Goal: Task Accomplishment & Management: Manage account settings

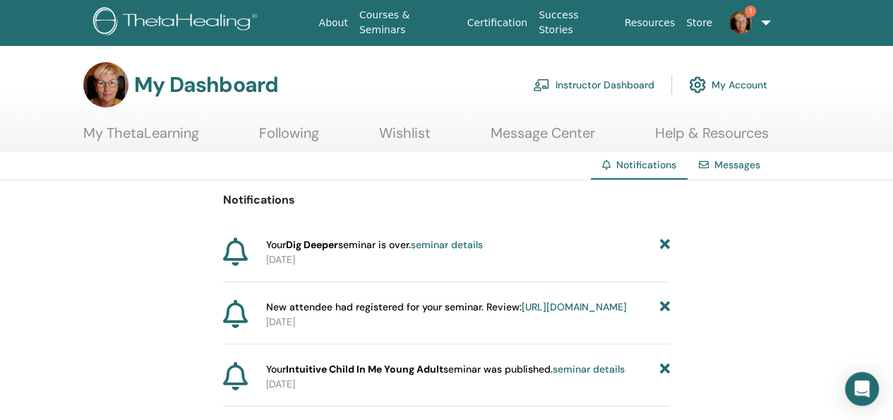
click at [664, 242] on icon at bounding box center [665, 244] width 10 height 15
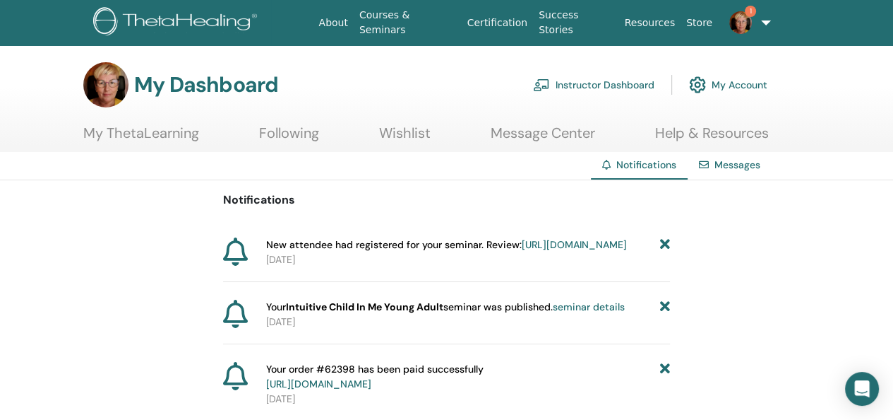
click at [664, 241] on icon at bounding box center [665, 244] width 10 height 15
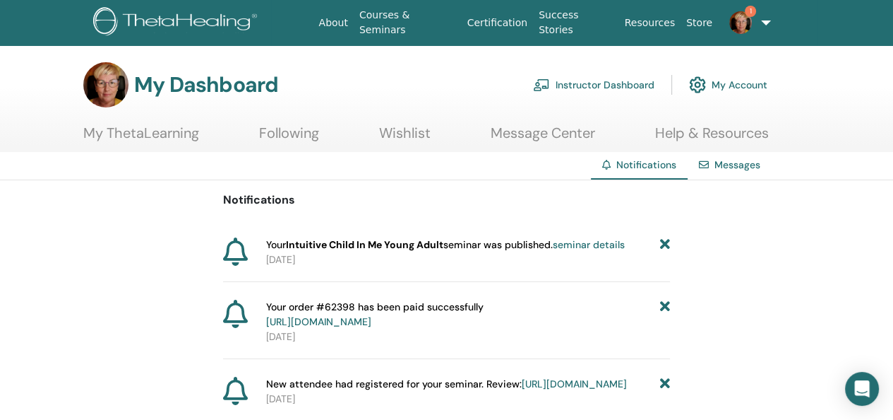
click at [664, 241] on icon at bounding box center [665, 244] width 10 height 15
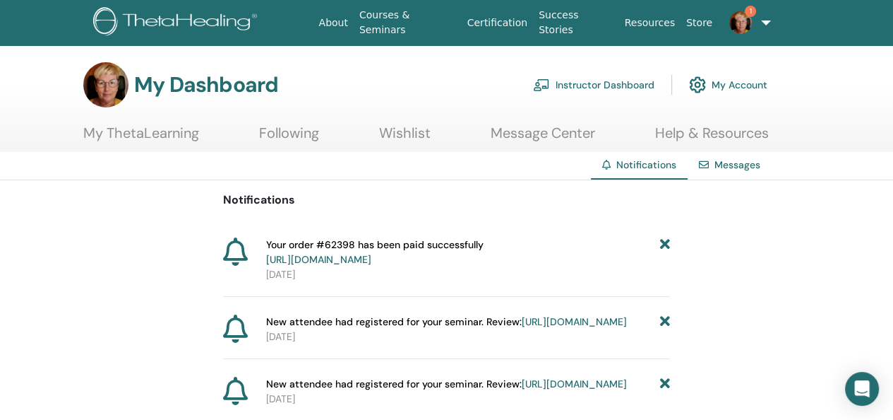
click at [664, 241] on icon at bounding box center [665, 252] width 10 height 30
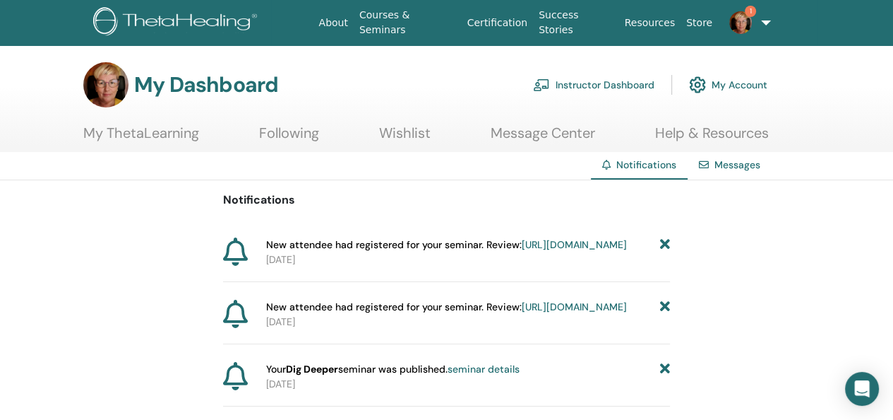
click at [667, 244] on icon at bounding box center [665, 244] width 10 height 15
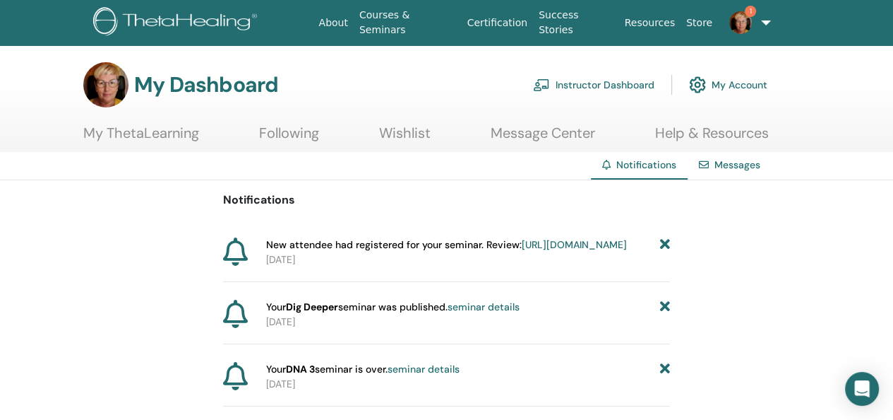
click at [665, 244] on icon at bounding box center [665, 244] width 10 height 15
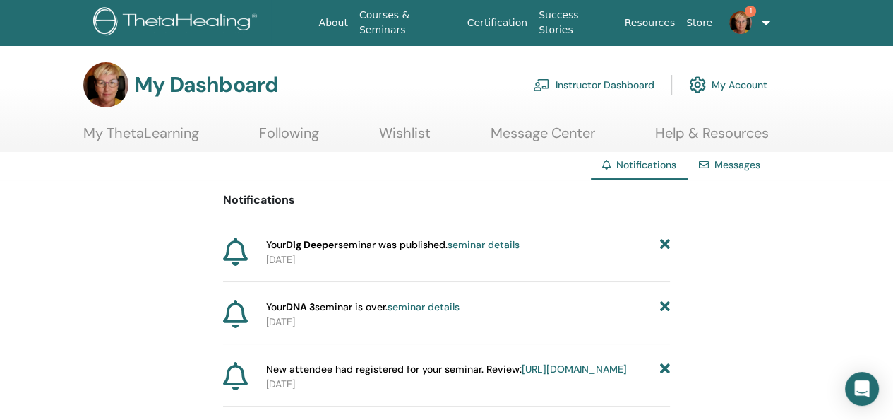
click at [665, 244] on icon at bounding box center [665, 244] width 10 height 15
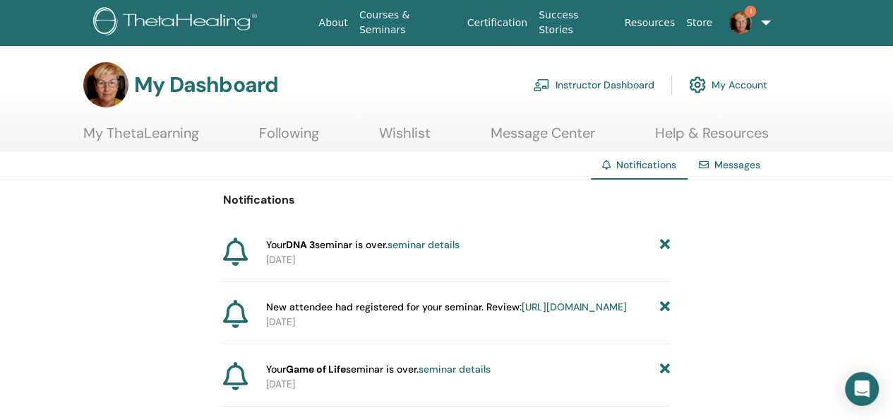
click at [665, 244] on icon at bounding box center [665, 244] width 10 height 15
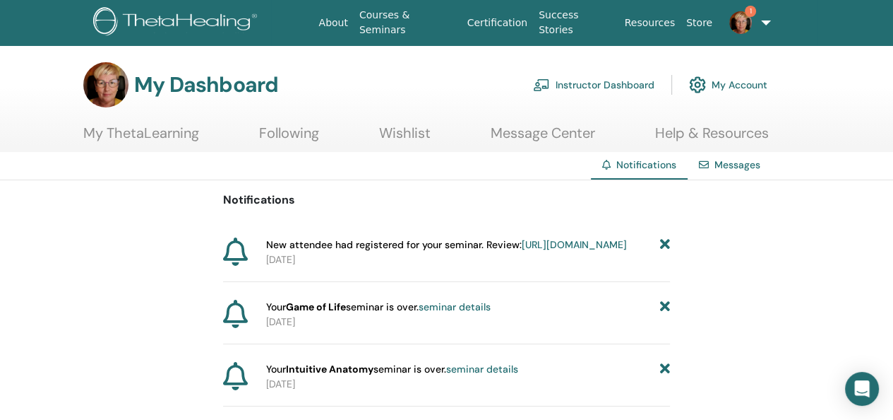
click at [663, 244] on icon at bounding box center [665, 244] width 10 height 15
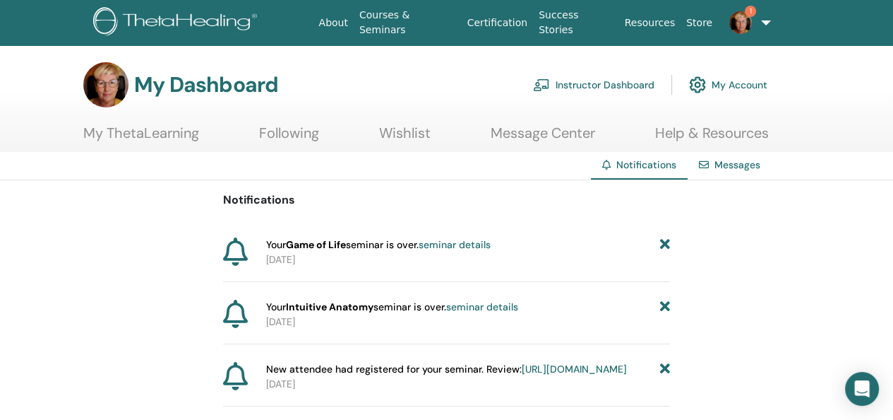
click at [663, 244] on icon at bounding box center [665, 244] width 10 height 15
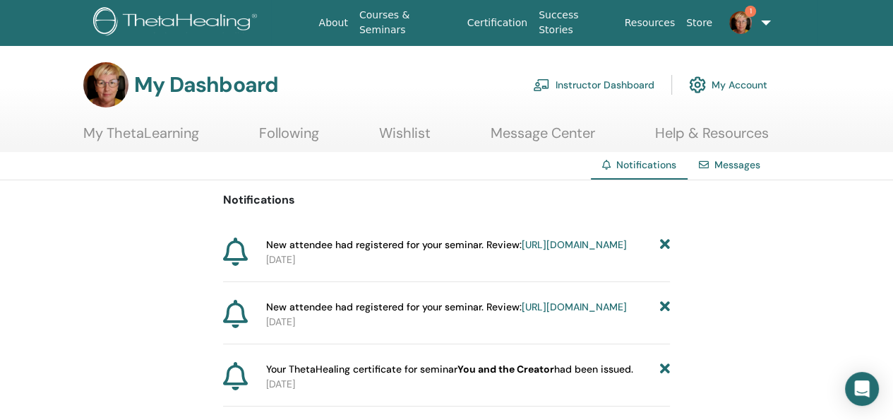
click at [663, 244] on icon at bounding box center [665, 244] width 10 height 15
click at [664, 244] on icon at bounding box center [665, 244] width 10 height 15
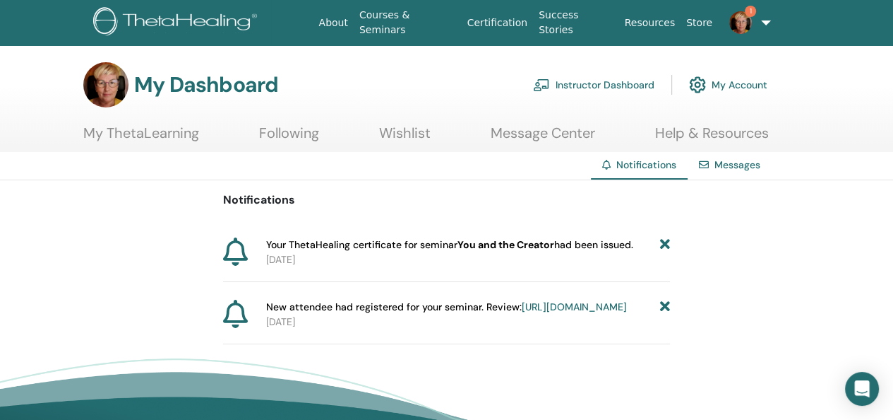
click at [664, 244] on icon at bounding box center [665, 244] width 10 height 15
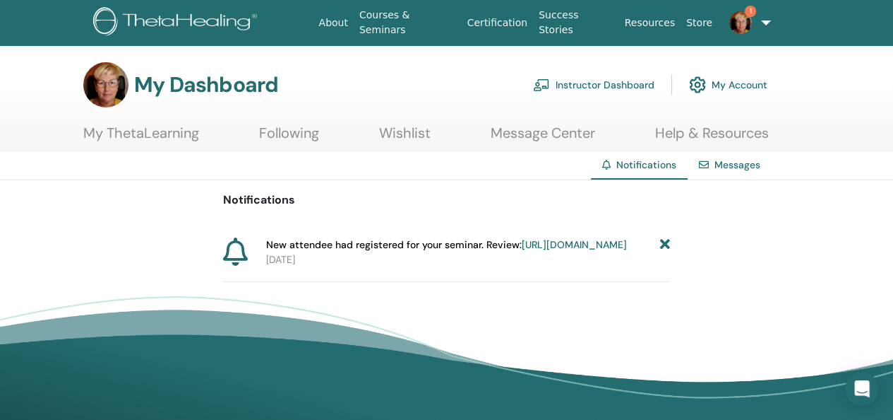
click at [664, 244] on icon at bounding box center [665, 244] width 10 height 15
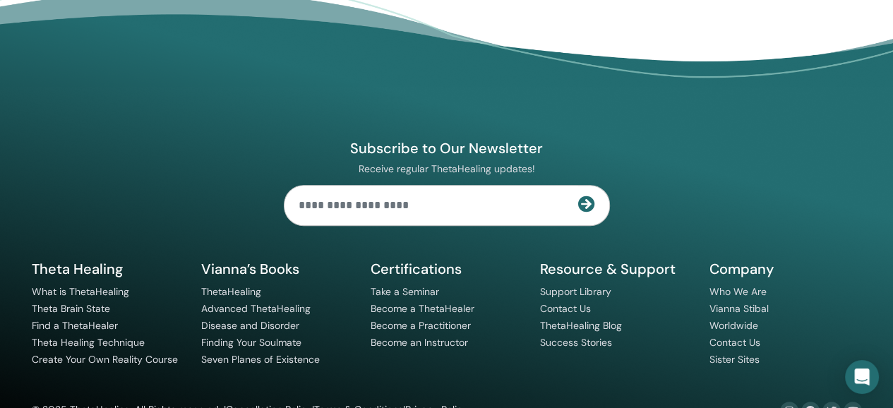
scroll to position [528, 0]
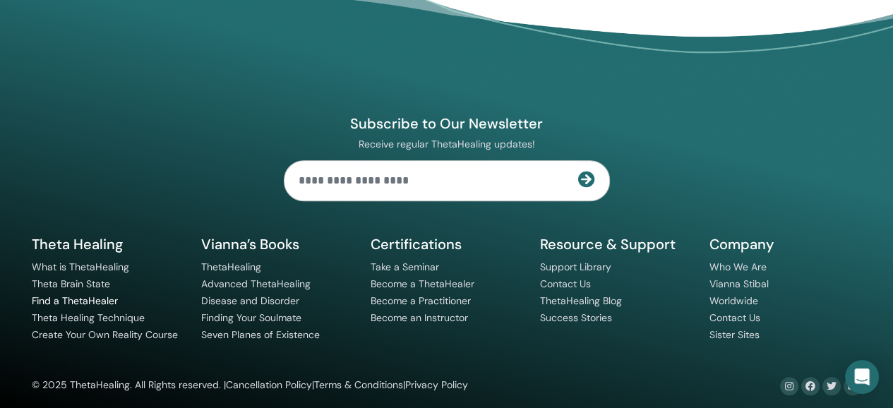
click at [78, 302] on link "Find a ThetaHealer" at bounding box center [75, 301] width 86 height 13
